Goal: Task Accomplishment & Management: Use online tool/utility

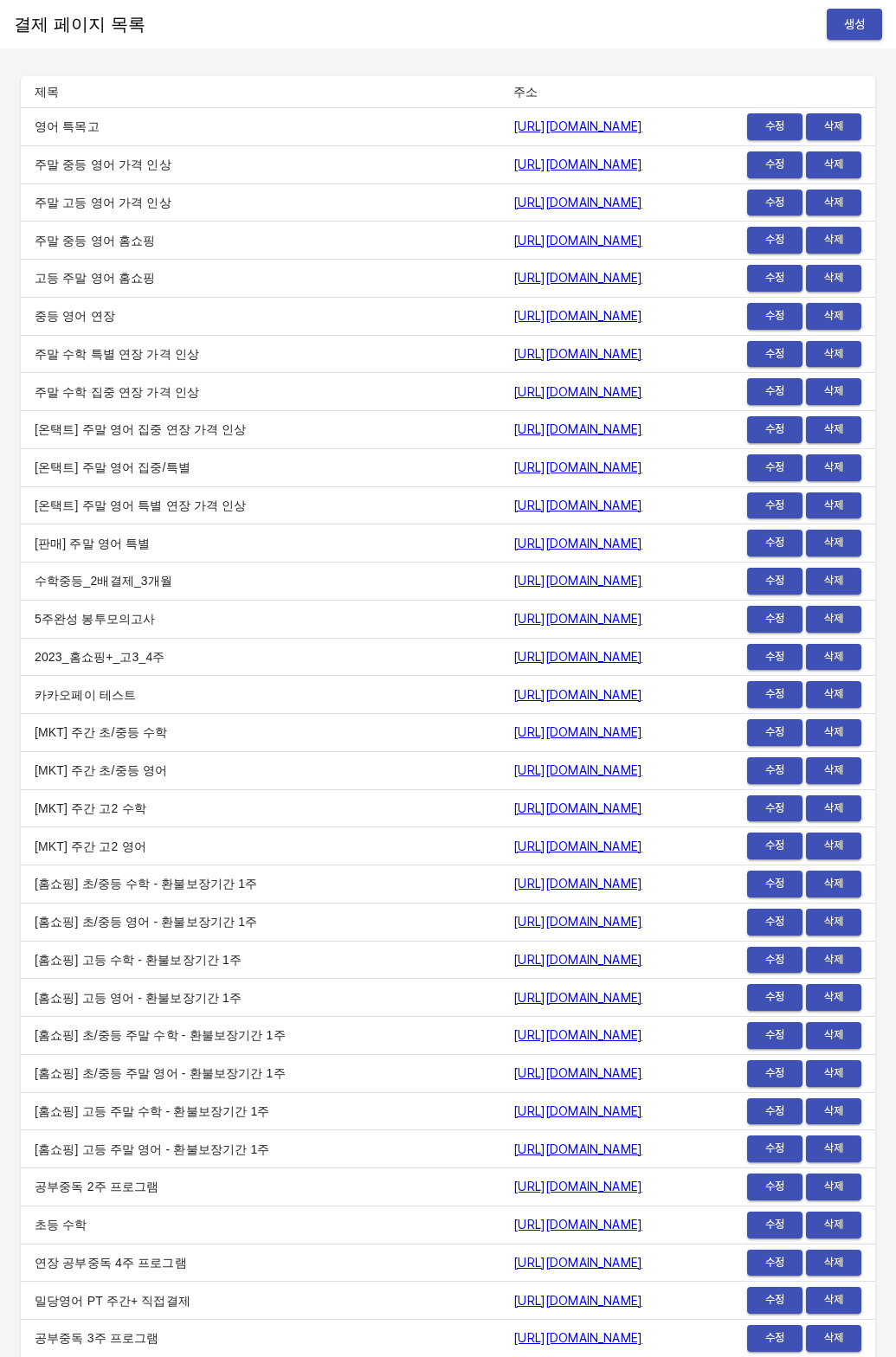
scroll to position [21128, 0]
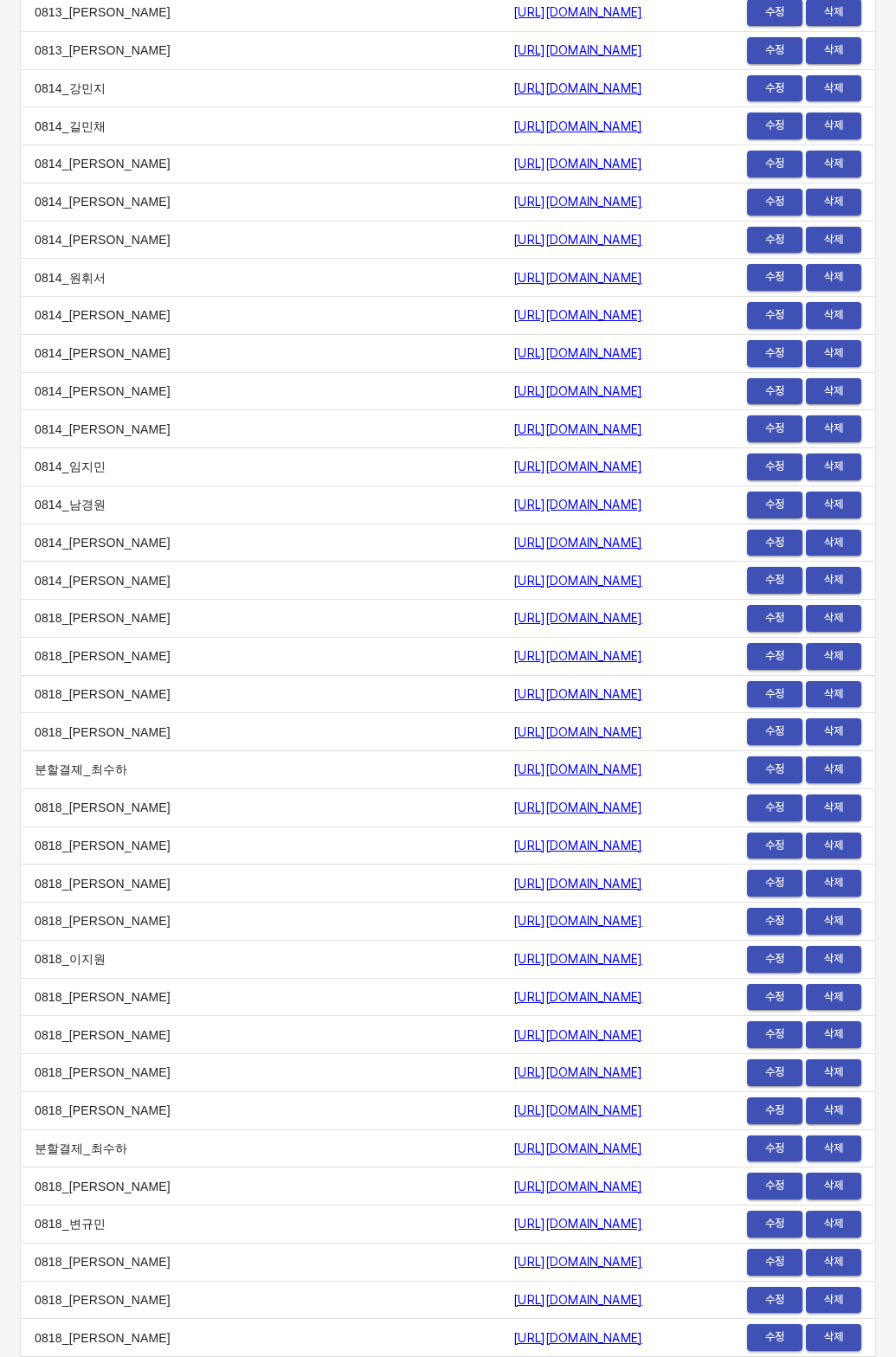
click at [143, 296] on td "0814_원휘서" at bounding box center [260, 277] width 479 height 38
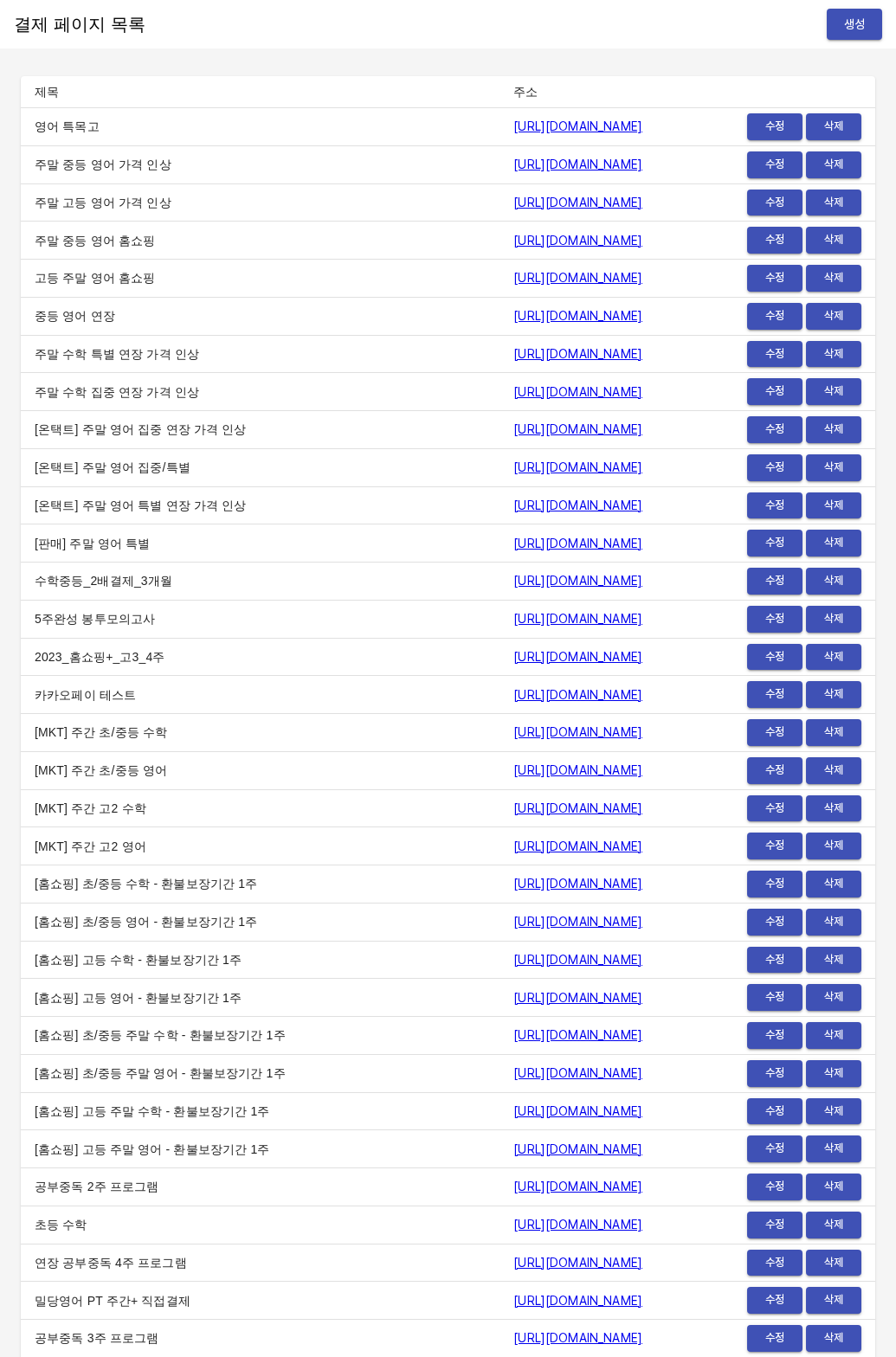
click at [858, 33] on span "생성" at bounding box center [853, 25] width 28 height 22
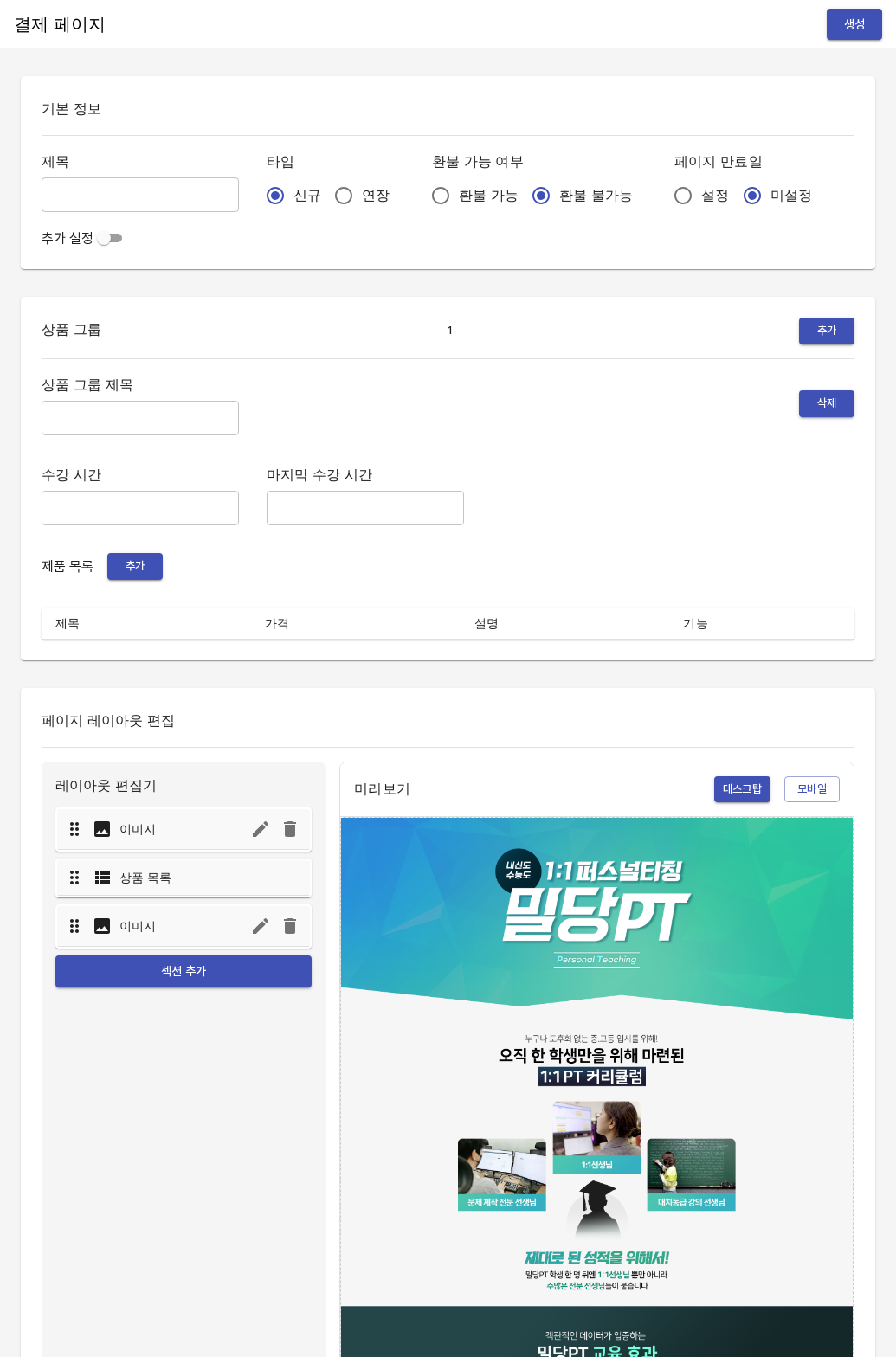
drag, startPoint x: 323, startPoint y: 189, endPoint x: 559, endPoint y: 204, distance: 236.5
click at [326, 189] on input "연장" at bounding box center [343, 196] width 36 height 36
radio input "true"
click at [664, 195] on input "설정" at bounding box center [682, 196] width 36 height 36
radio input "true"
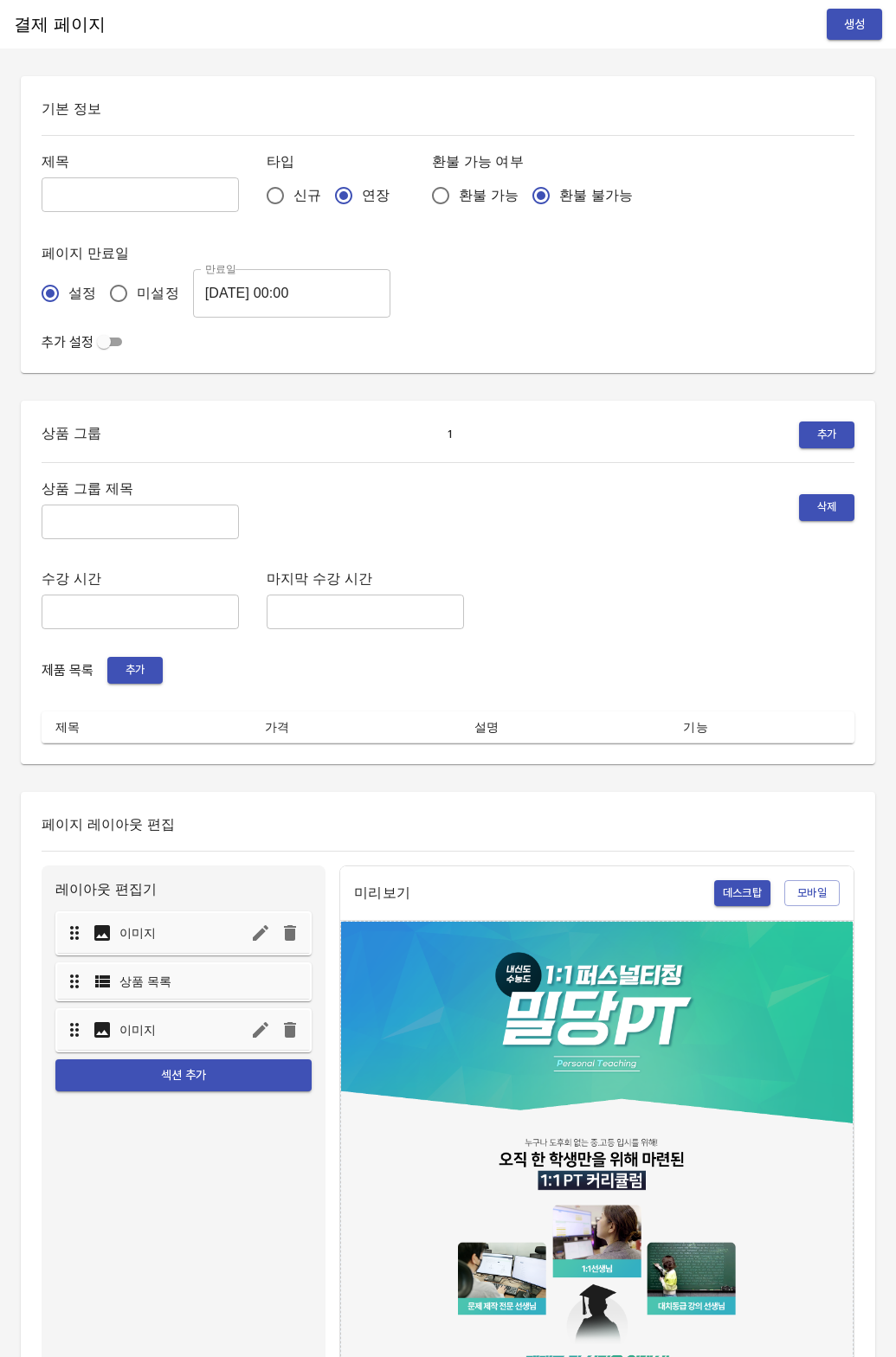
click at [273, 298] on input "[DATE] 00:00" at bounding box center [292, 293] width 198 height 48
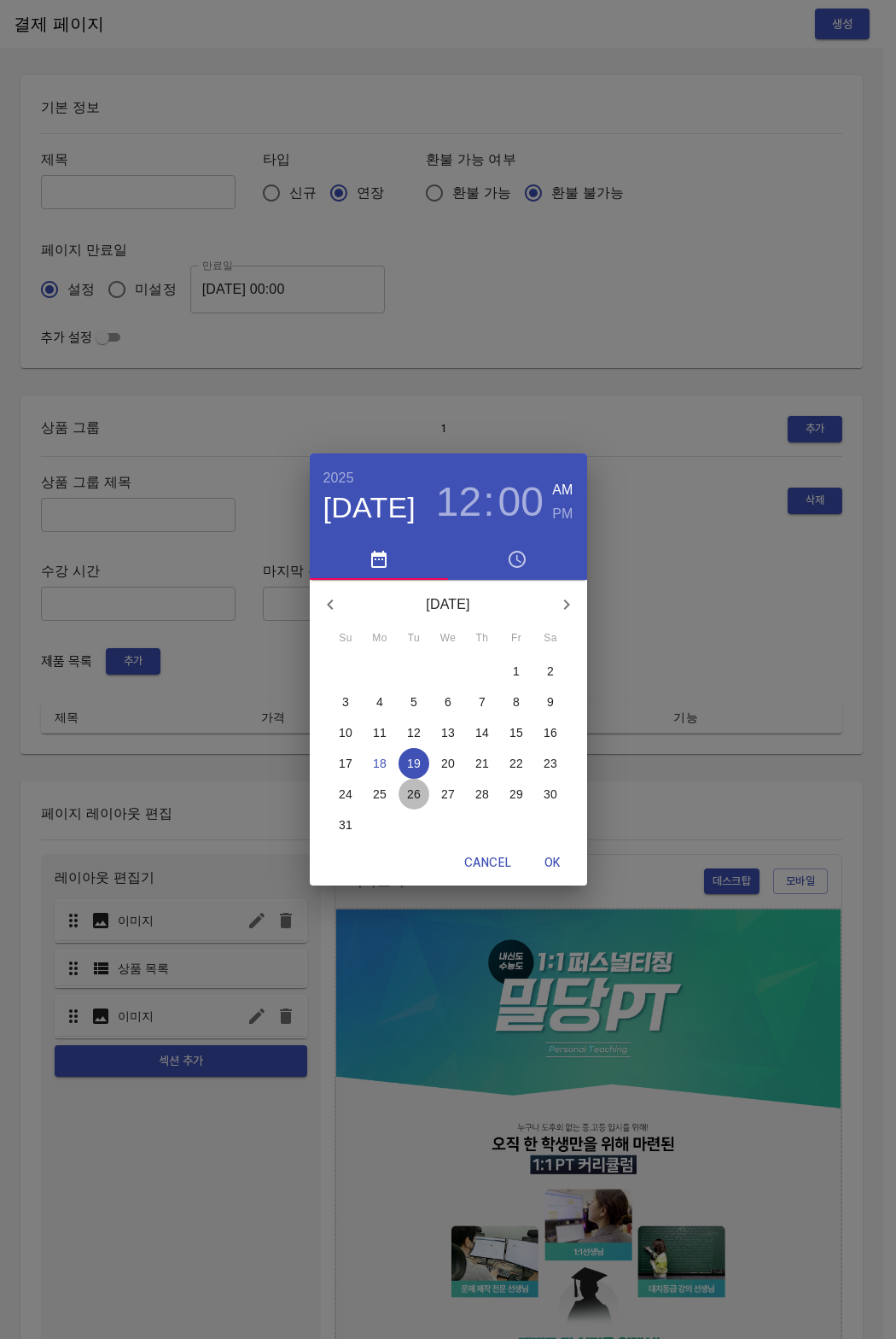
click at [419, 786] on p "26" at bounding box center [413, 794] width 14 height 17
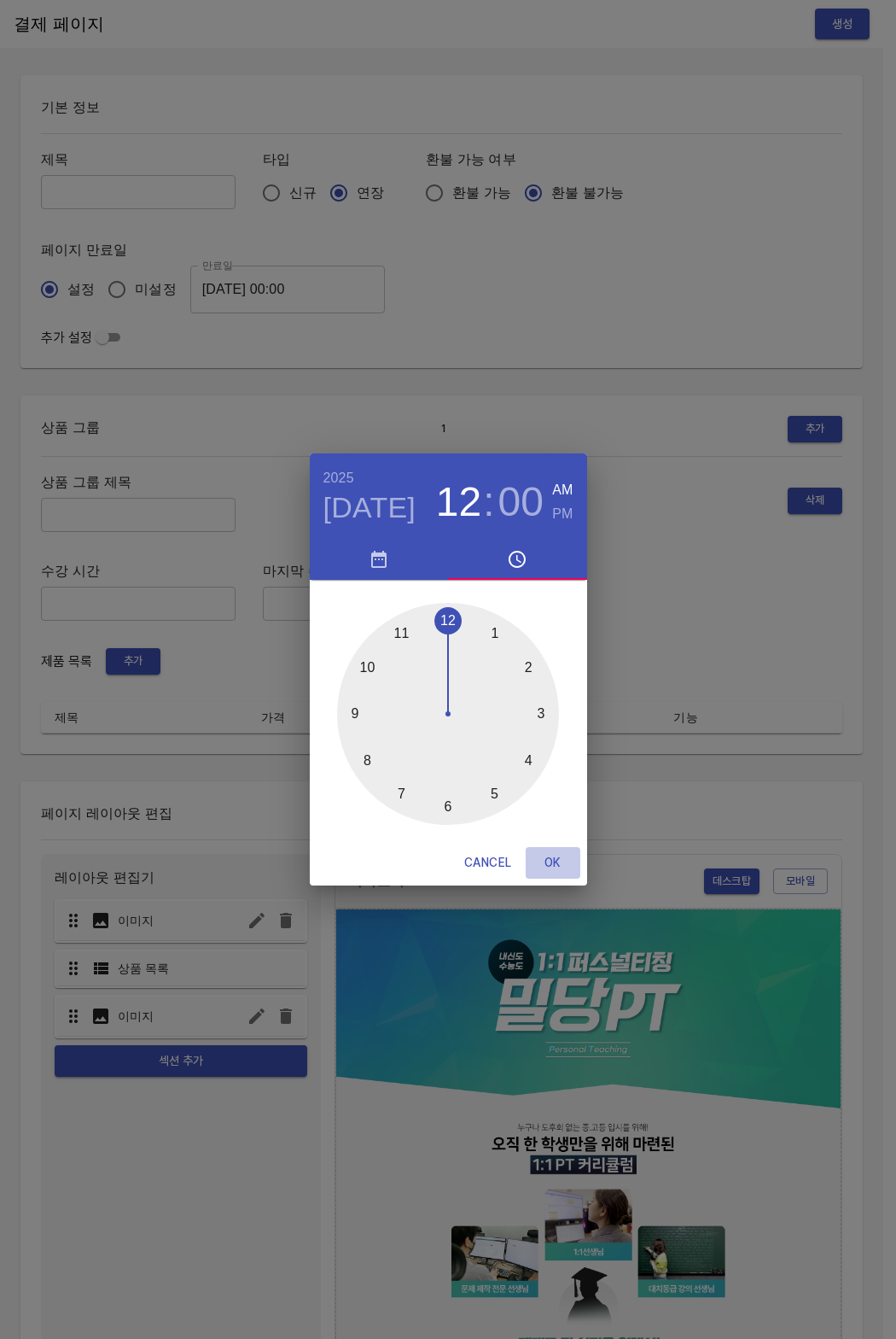
click at [545, 865] on span "OK" at bounding box center [553, 863] width 41 height 22
type input "[DATE] 00:00"
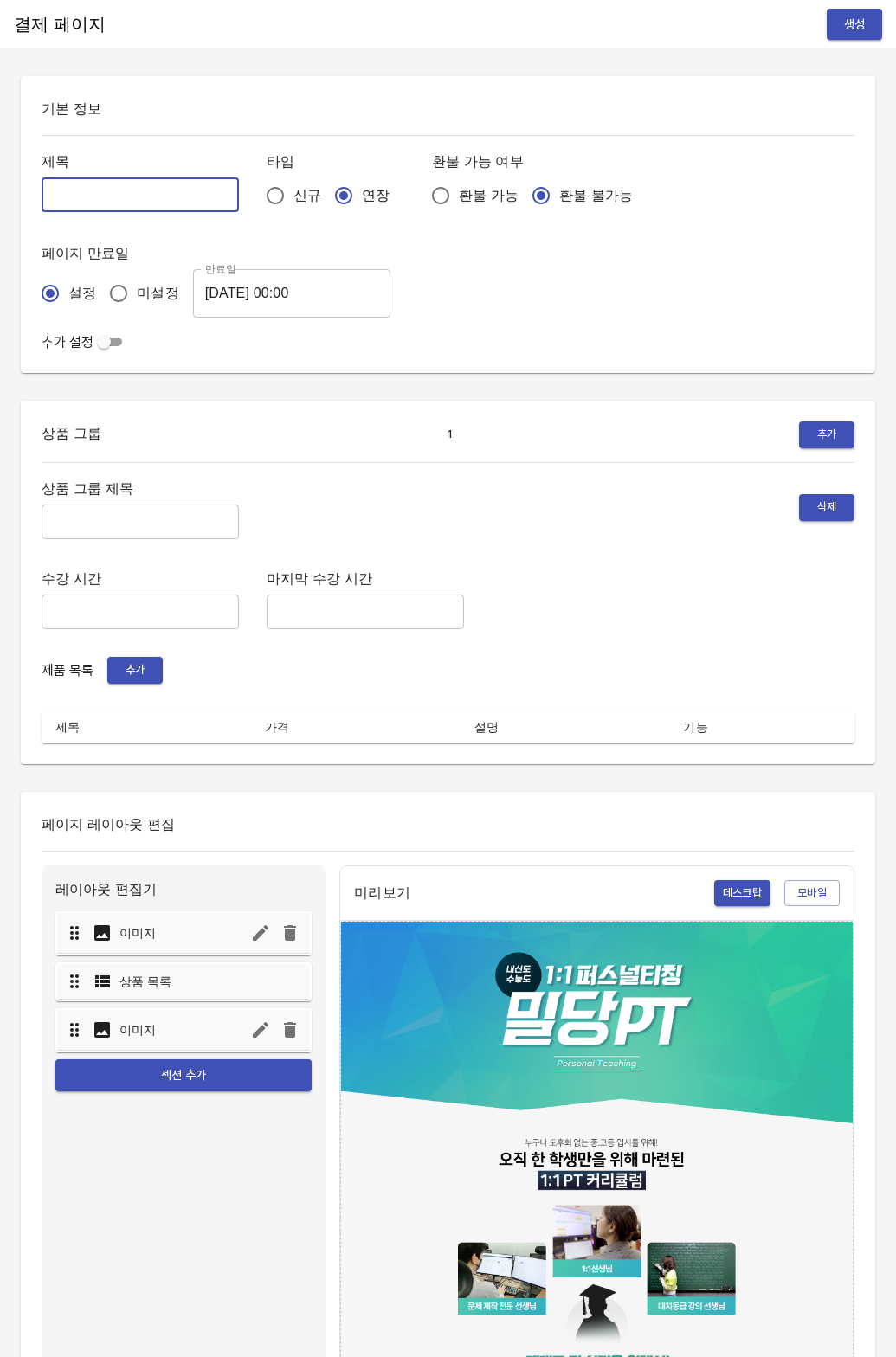
click at [144, 204] on input "text" at bounding box center [141, 195] width 198 height 34
type input "0818_백다현"
click at [140, 521] on input "text" at bounding box center [141, 522] width 198 height 34
type input "주간 집중관리"
click at [116, 675] on span "추가" at bounding box center [135, 670] width 38 height 20
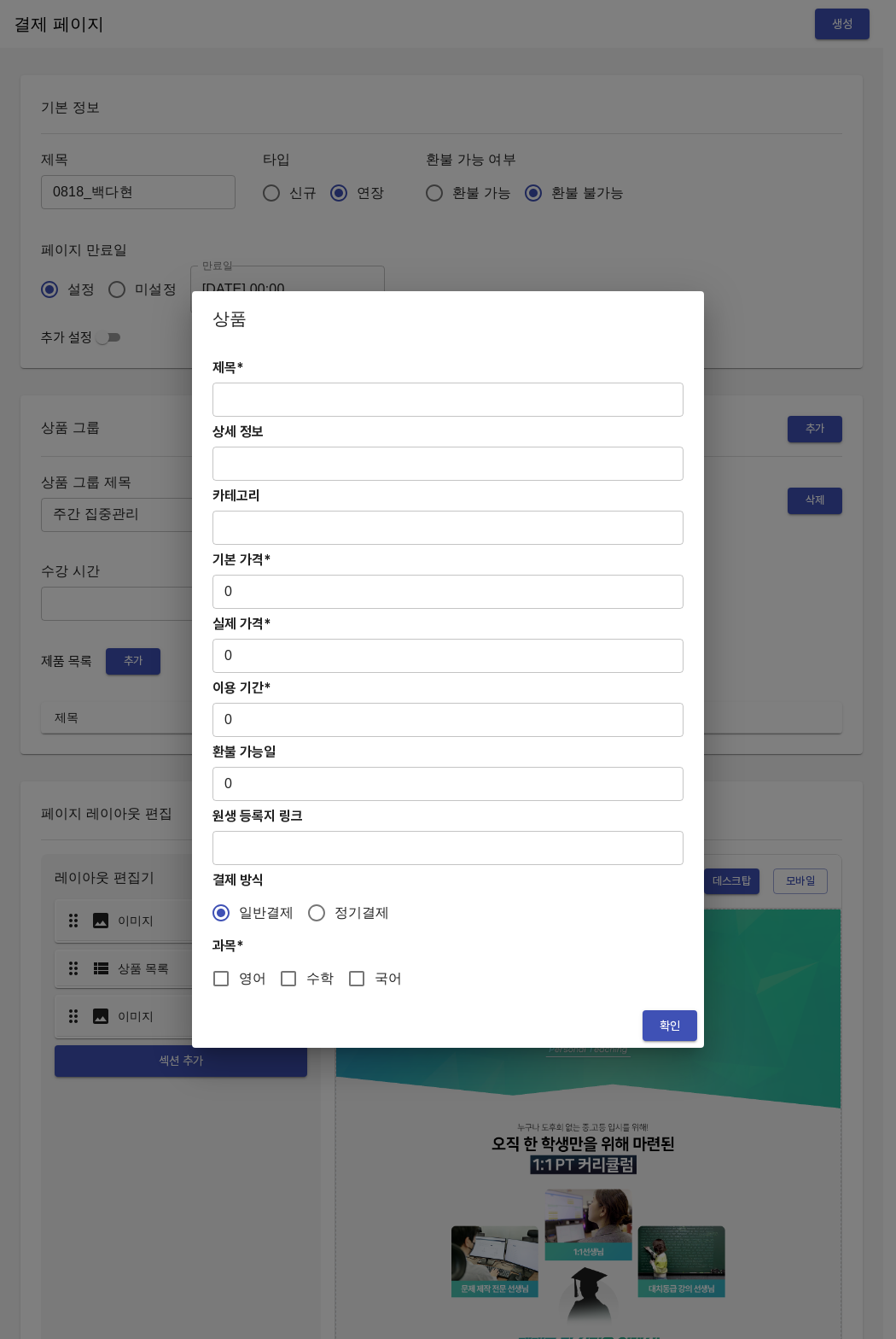
click at [282, 413] on input "text" at bounding box center [448, 399] width 471 height 34
paste input "[연장] 고등 주간 집중관리 영어 4주(약 1개월) 프로그램"
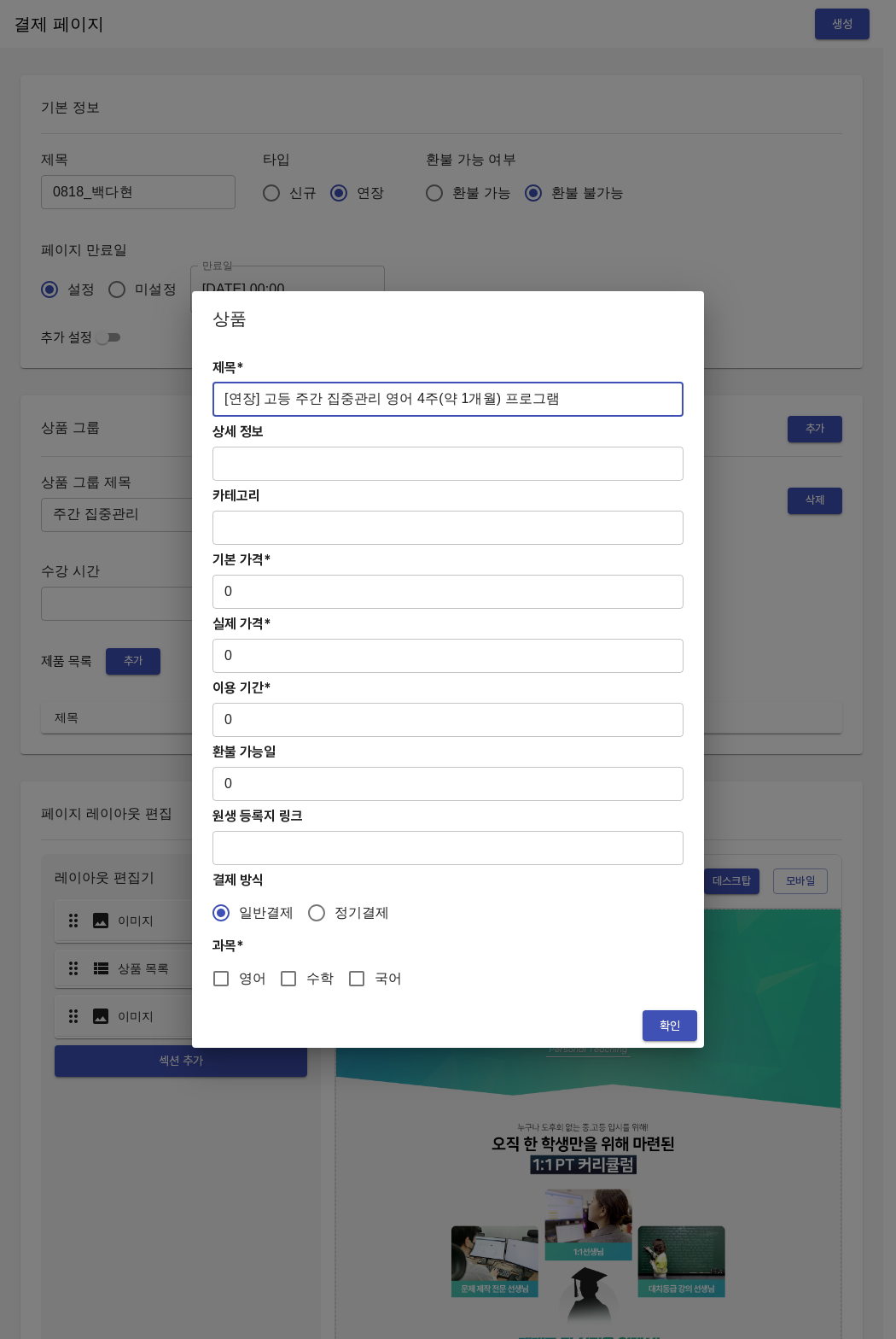
type input "[연장] 고등 주간 집중관리 영어 4주(약 1개월) 프로그램"
click at [246, 598] on input "0" at bounding box center [448, 592] width 471 height 34
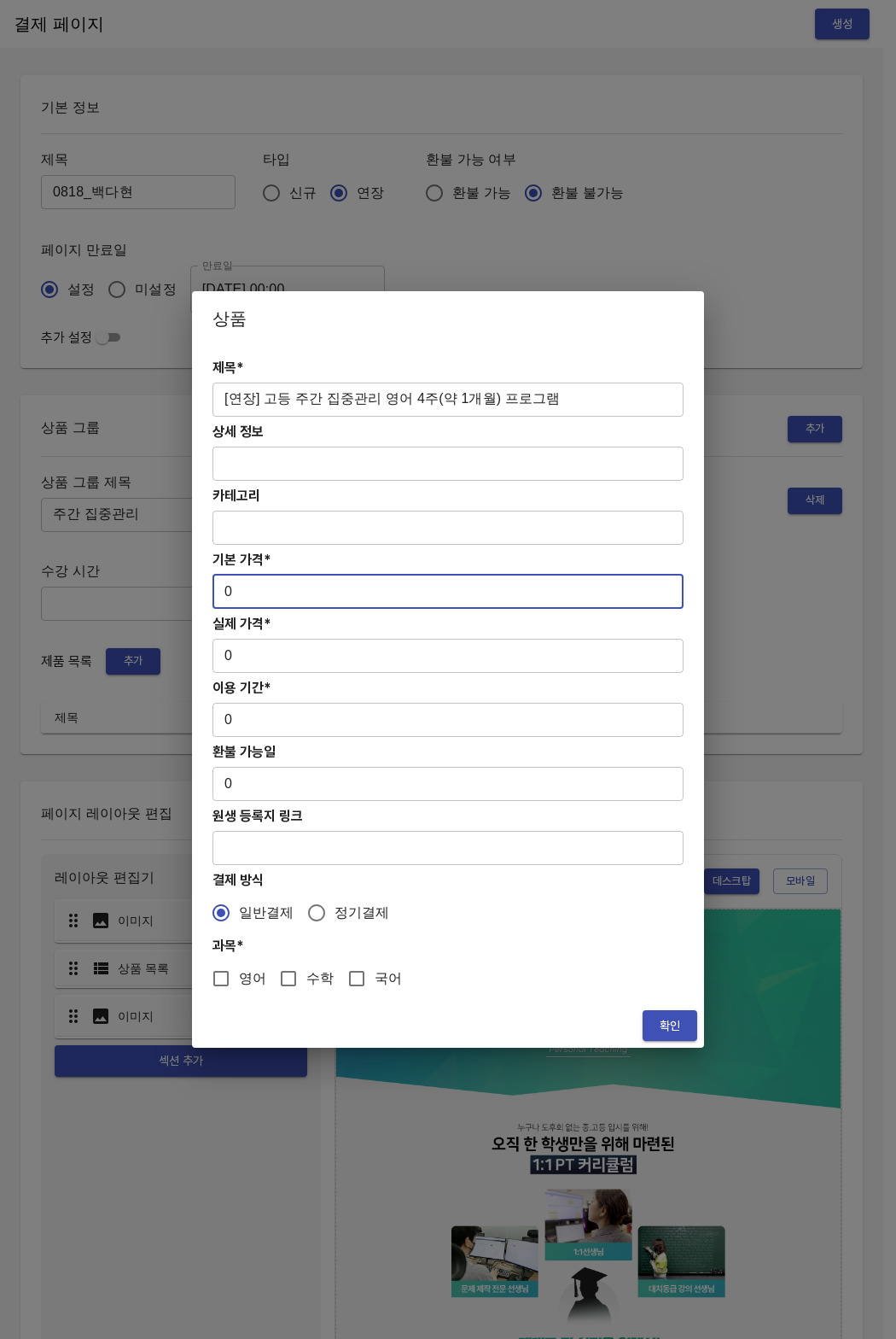
drag, startPoint x: 246, startPoint y: 597, endPoint x: 205, endPoint y: 594, distance: 41.1
click at [205, 594] on div "제목* [연장] 고등 주간 집중관리 영어 4주(약 1개월) 프로그램 ​ 상세 정보 ​ 카테고리 ​ 기본 가격* 0 ​ 실제 가격* 0 ​ 이용…" at bounding box center [448, 674] width 512 height 657
paste input "31300"
type input "313000"
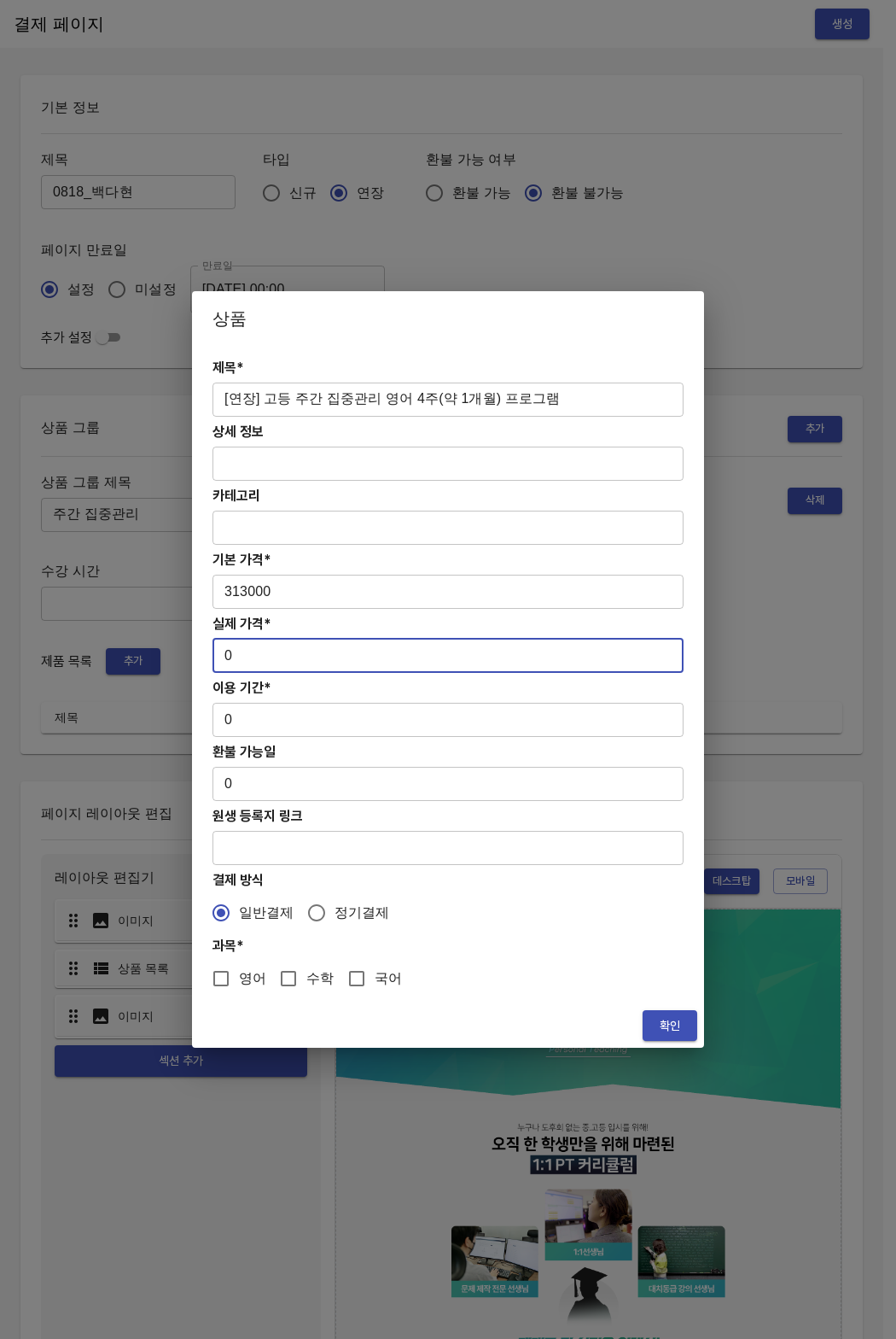
drag, startPoint x: 248, startPoint y: 658, endPoint x: 180, endPoint y: 648, distance: 68.7
click at [180, 648] on div "상품 제목* [연장] 고등 주간 집중관리 영어 4주(약 1개월) 프로그램 ​ 상세 정보 ​ 카테고리 ​ 기본 가격* 313000 ​ 실제 가격…" at bounding box center [448, 670] width 896 height 1339
paste input "31300"
type input "313000"
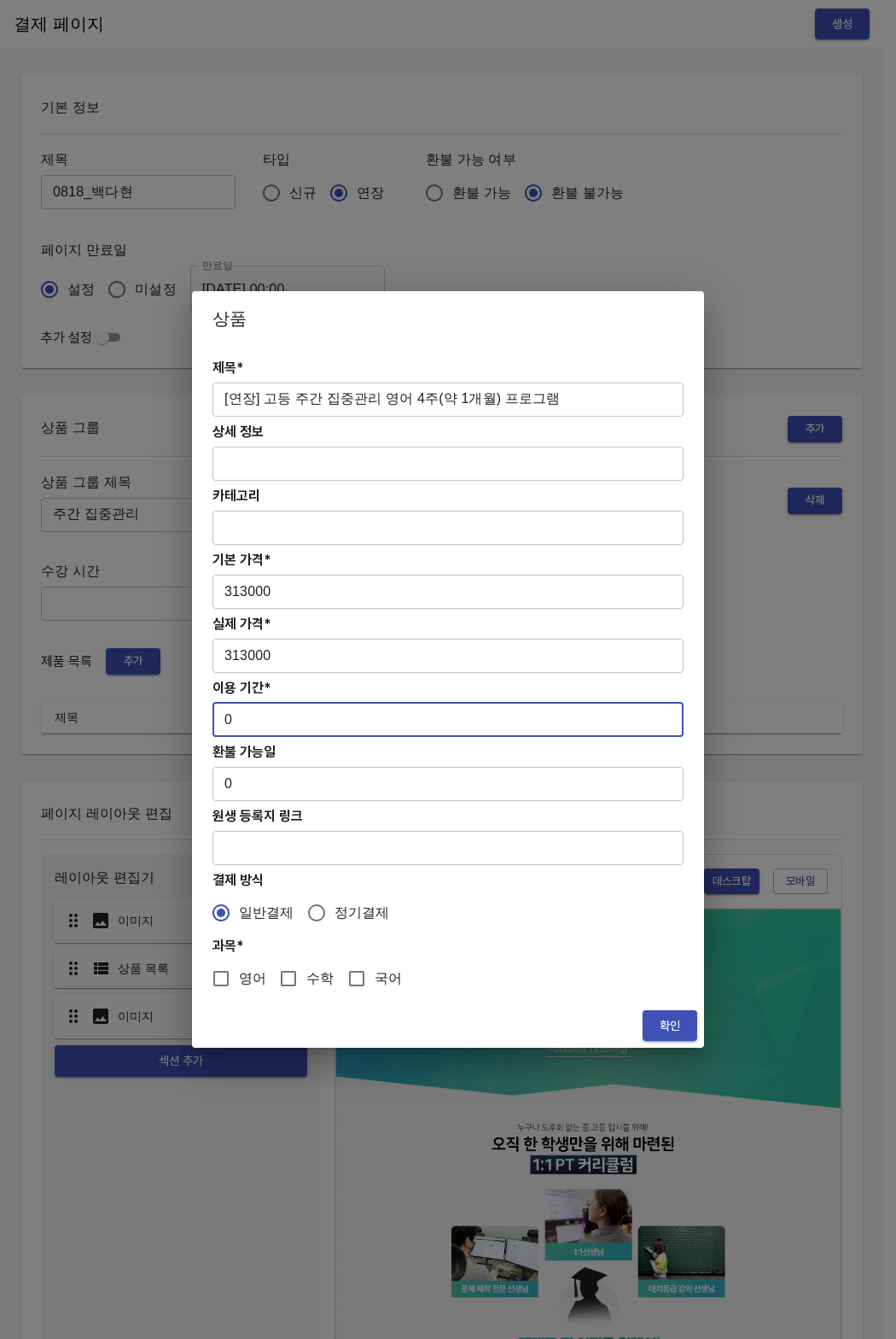
drag, startPoint x: 250, startPoint y: 729, endPoint x: 186, endPoint y: 722, distance: 64.4
click at [186, 722] on div "상품 제목* [연장] 고등 주간 집중관리 영어 4주(약 1개월) 프로그램 ​ 상세 정보 ​ 카테고리 ​ 기본 가격* 313000 ​ 실제 가격…" at bounding box center [448, 670] width 896 height 1339
type input "28"
click at [239, 983] on span "영어" at bounding box center [252, 979] width 27 height 21
click at [239, 983] on input "영어" at bounding box center [221, 979] width 36 height 36
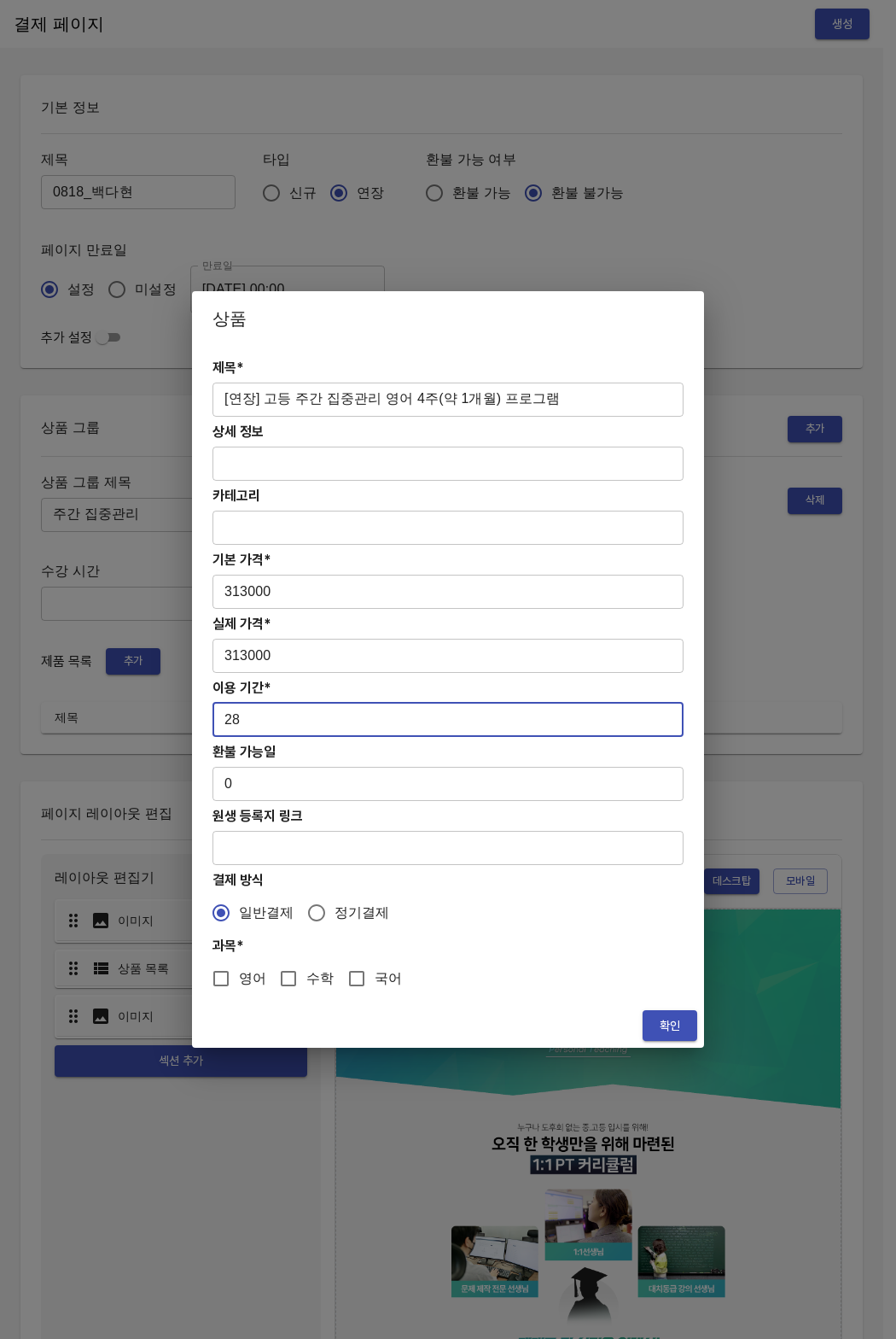
checkbox input "true"
click at [644, 1020] on button "확인" at bounding box center [670, 1026] width 54 height 32
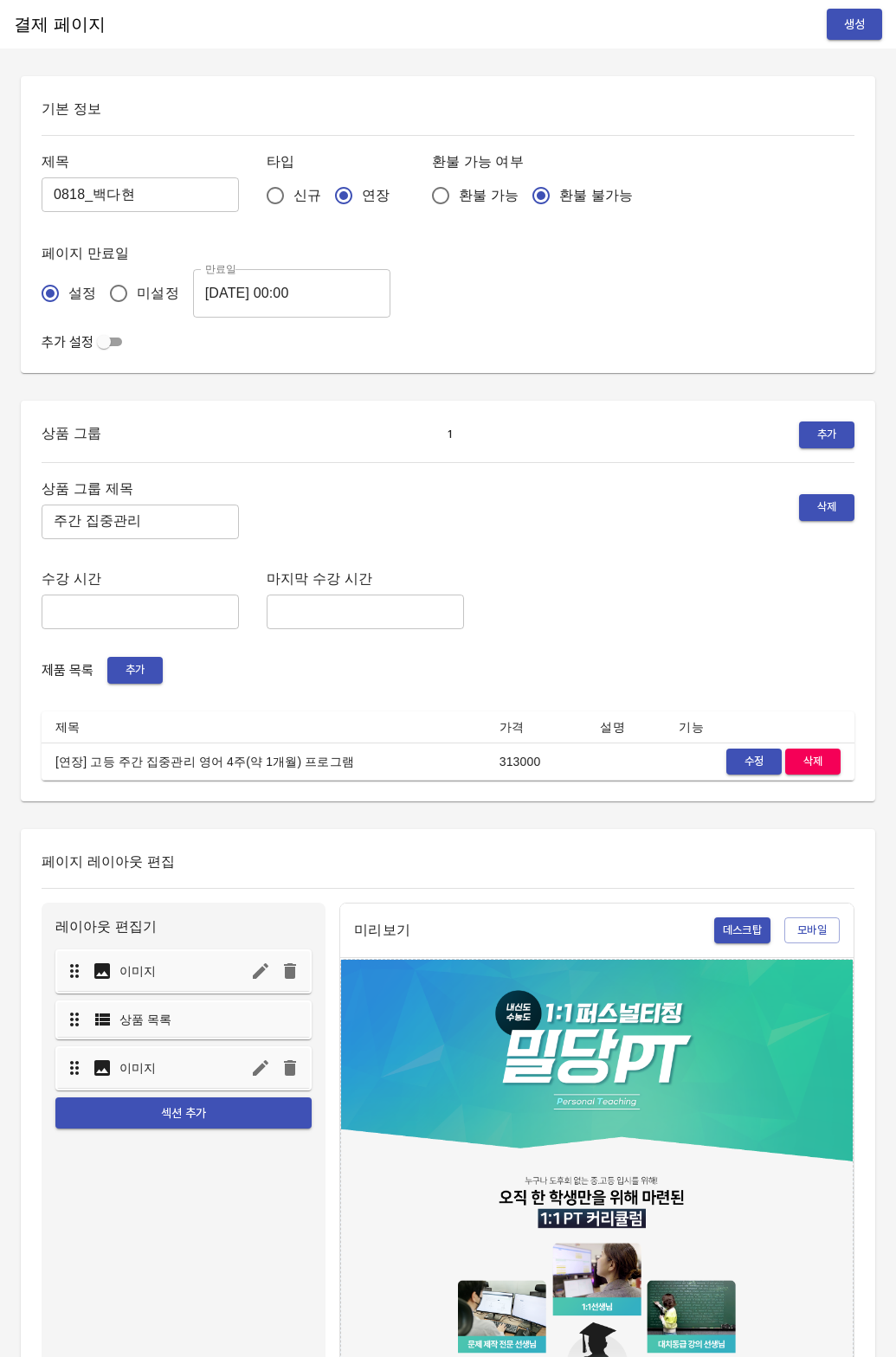
click at [587, 675] on div "제품 목록 추가" at bounding box center [448, 670] width 812 height 27
click at [848, 36] on button "생성" at bounding box center [854, 25] width 55 height 32
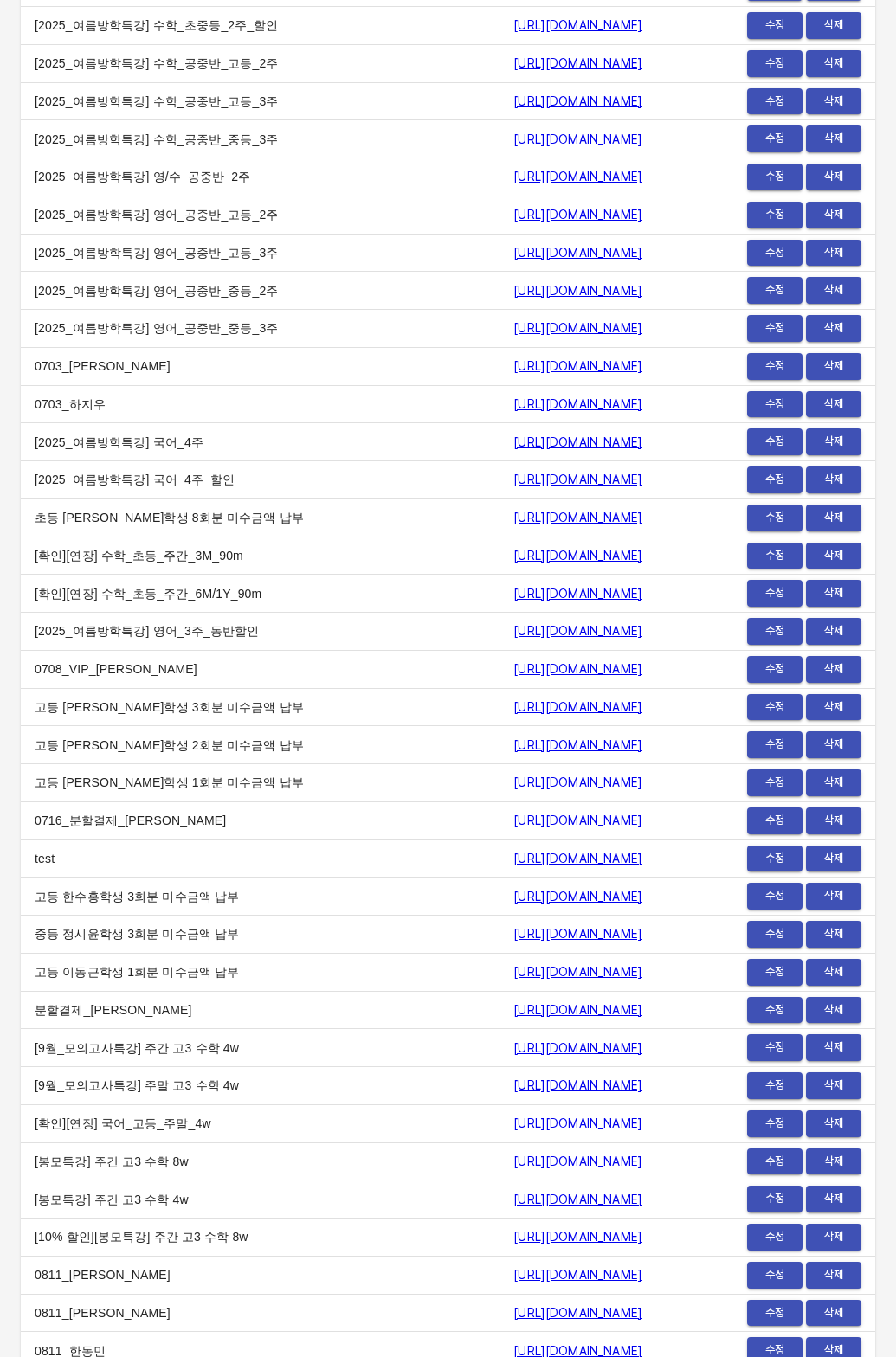
scroll to position [21197, 0]
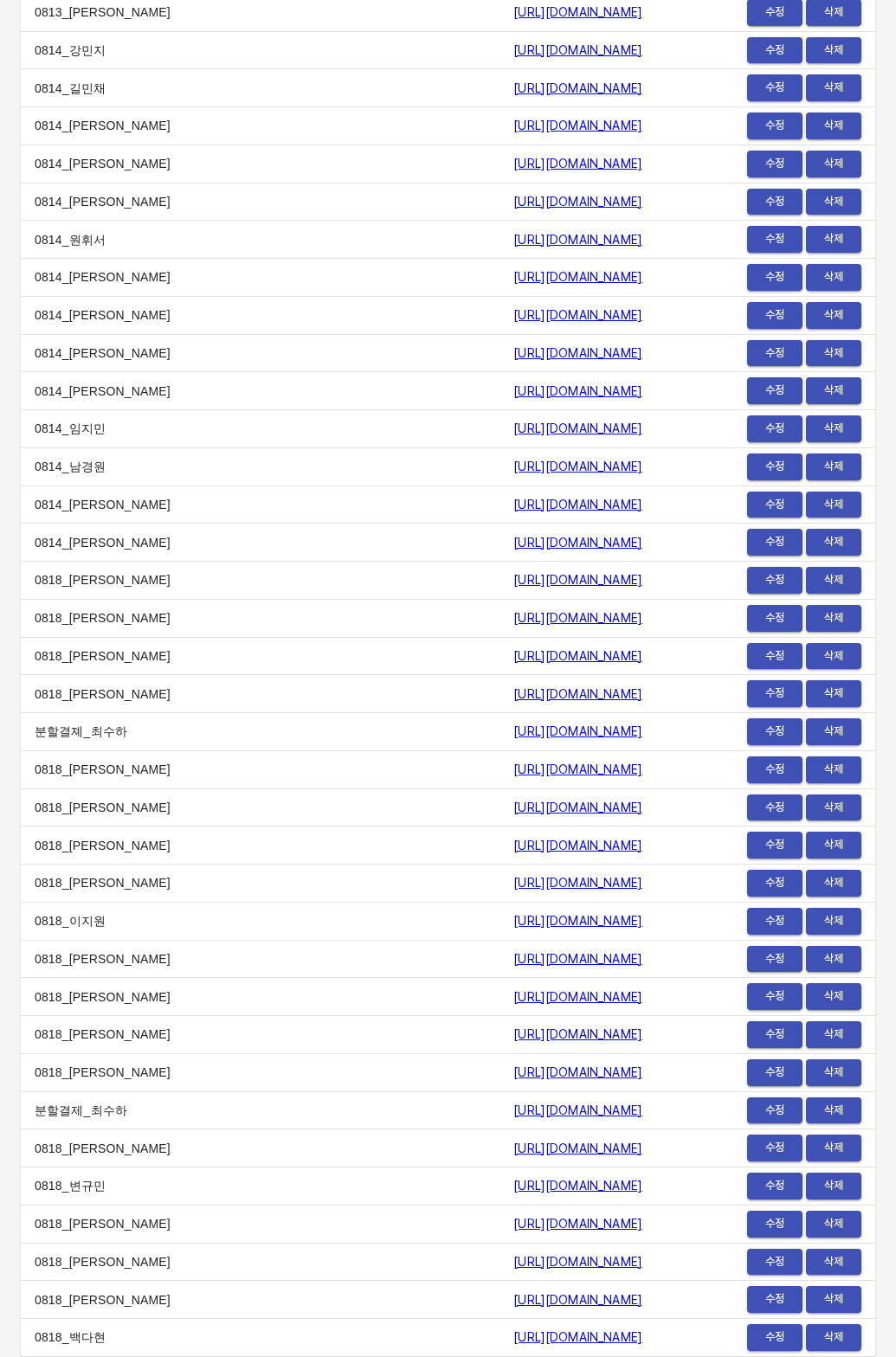
drag, startPoint x: 242, startPoint y: 1327, endPoint x: 273, endPoint y: 1335, distance: 32.0
click at [243, 1327] on td "0818_백다현" at bounding box center [260, 1338] width 479 height 38
copy tr "0818_백다현 https://payment.mildang.kr/30FMJBj8AYd63F5VgS3vo"
drag, startPoint x: 273, startPoint y: 1335, endPoint x: 683, endPoint y: 1319, distance: 410.3
click at [631, 1335] on tr "0818_백다현 https://payment.mildang.kr/30FMJBj8AYd63F5VgS3vo 수정 삭제" at bounding box center [448, 1338] width 854 height 38
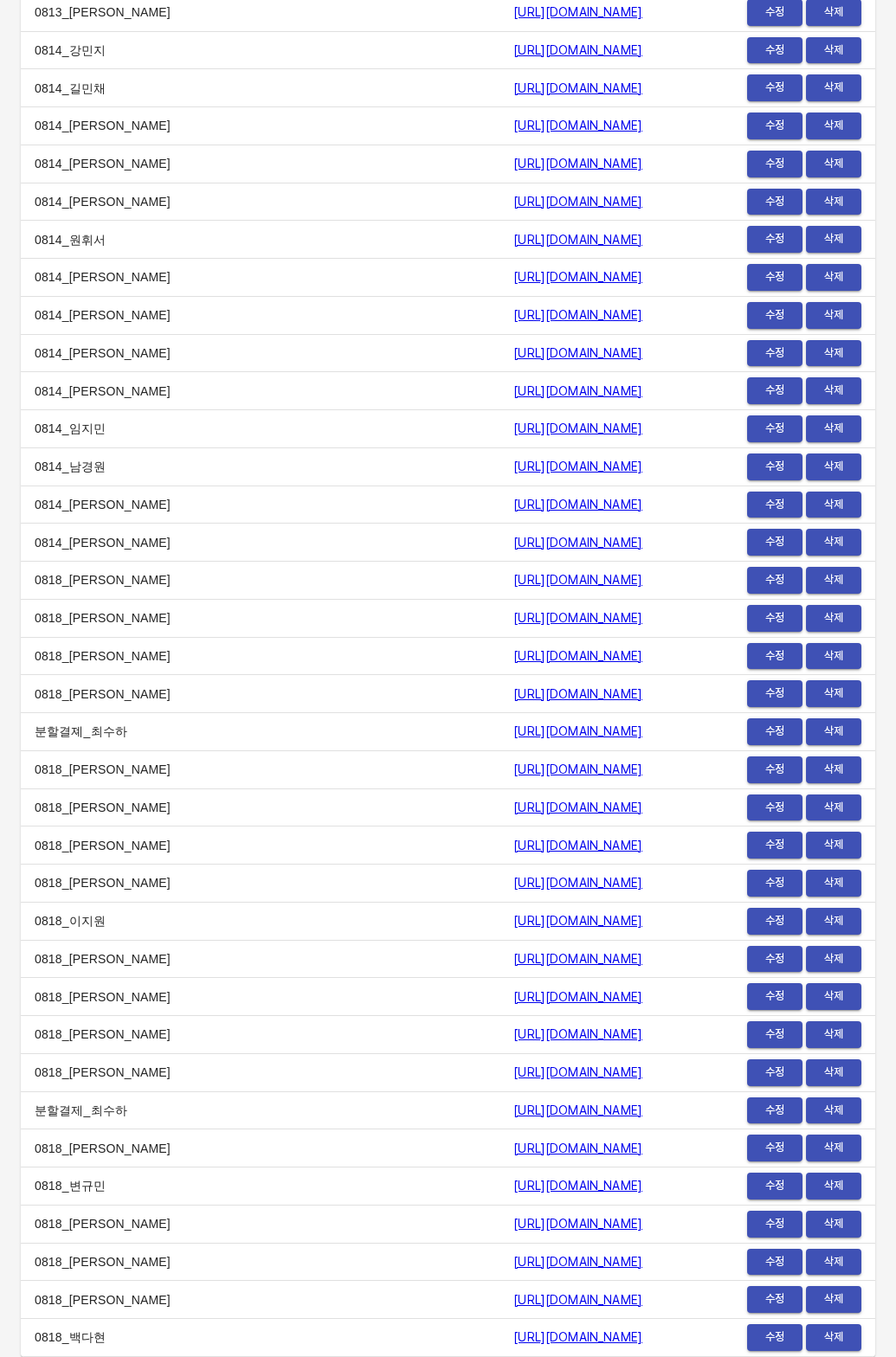
click at [825, 1035] on span "삭제" at bounding box center [833, 1034] width 38 height 20
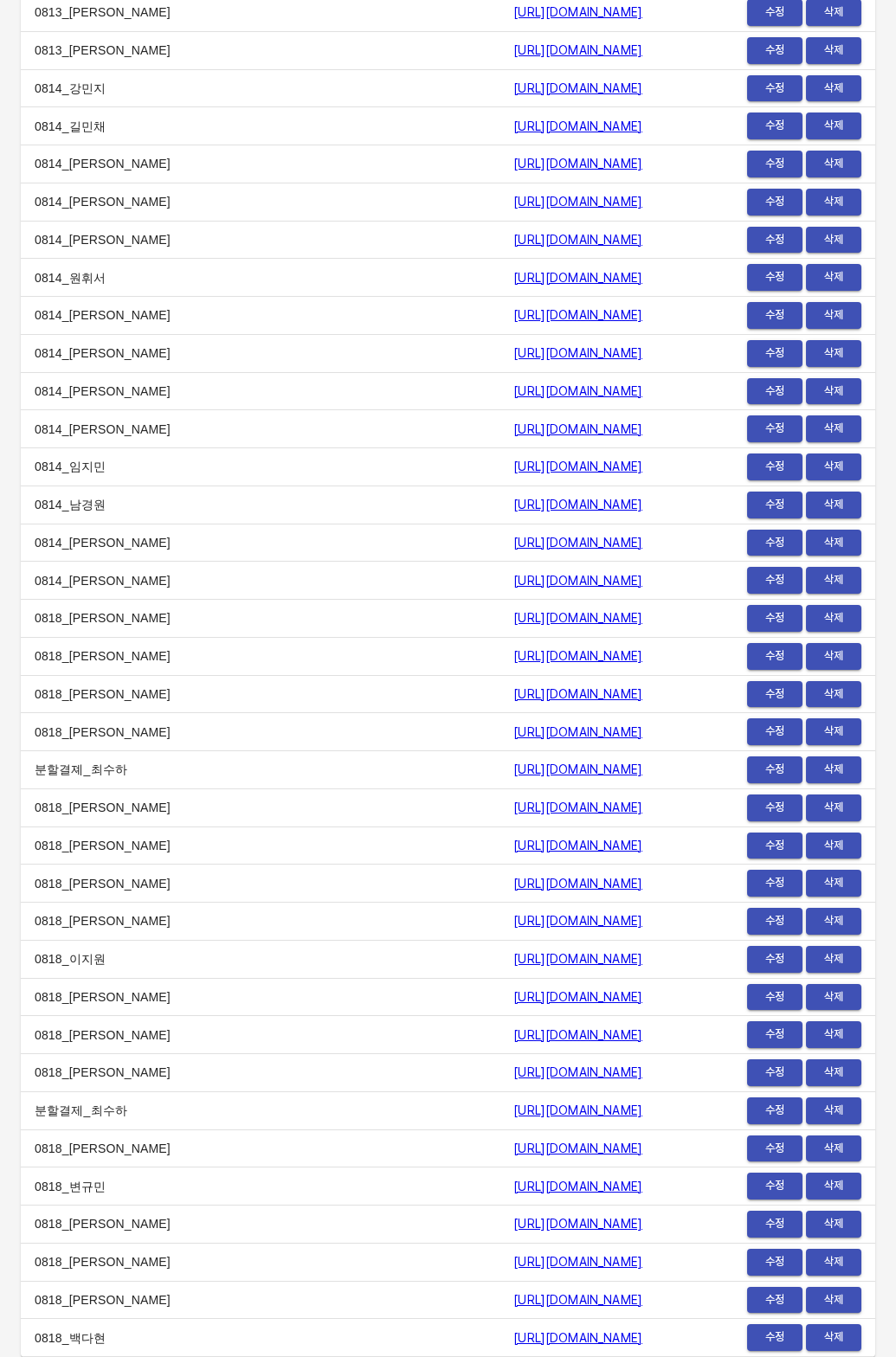
scroll to position [21159, 0]
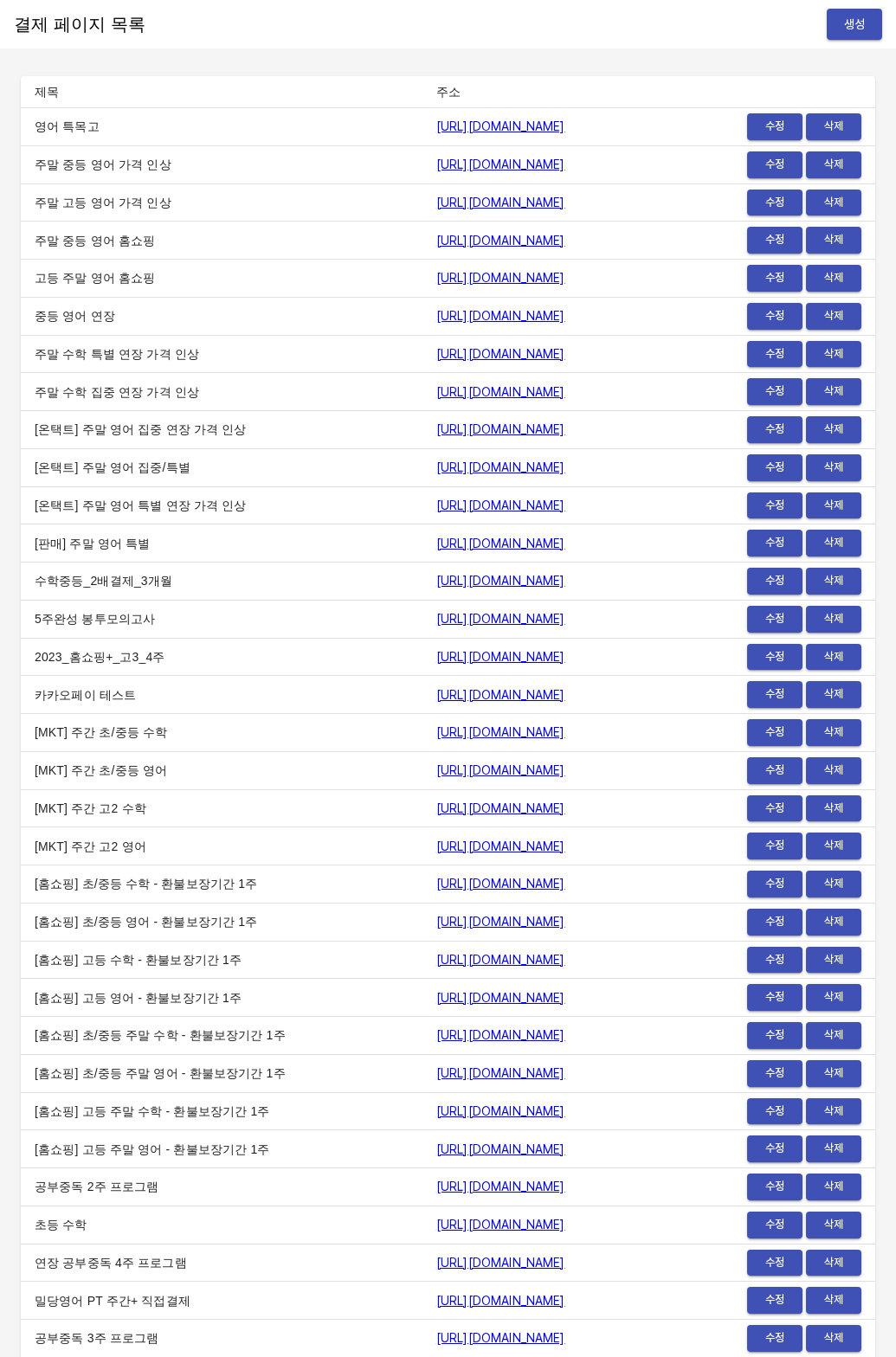
click at [179, 563] on td "[판매] 주말 영어 특별" at bounding box center [221, 544] width 402 height 38
drag, startPoint x: 183, startPoint y: 206, endPoint x: 199, endPoint y: 202, distance: 16.5
click at [199, 202] on td "주말 고등 영어 가격 인상" at bounding box center [221, 202] width 402 height 38
